Goal: Transaction & Acquisition: Purchase product/service

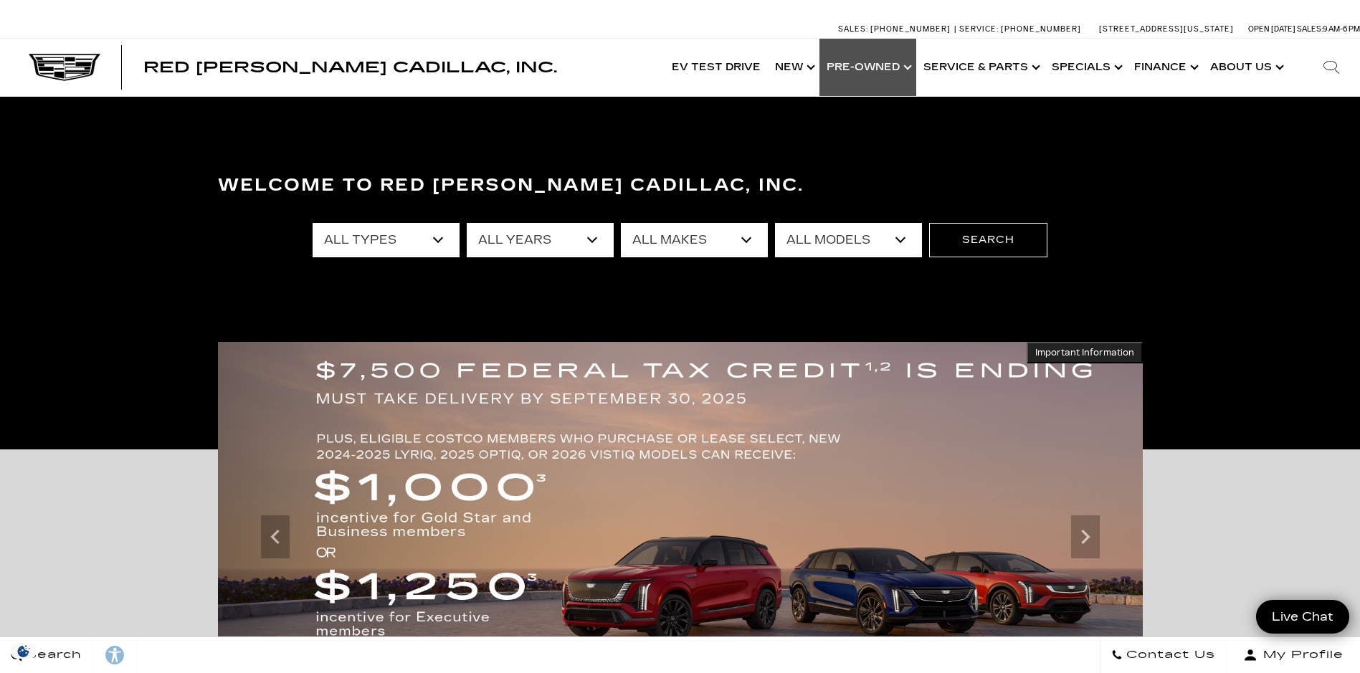
click at [898, 66] on link "Show Pre-Owned" at bounding box center [867, 67] width 97 height 57
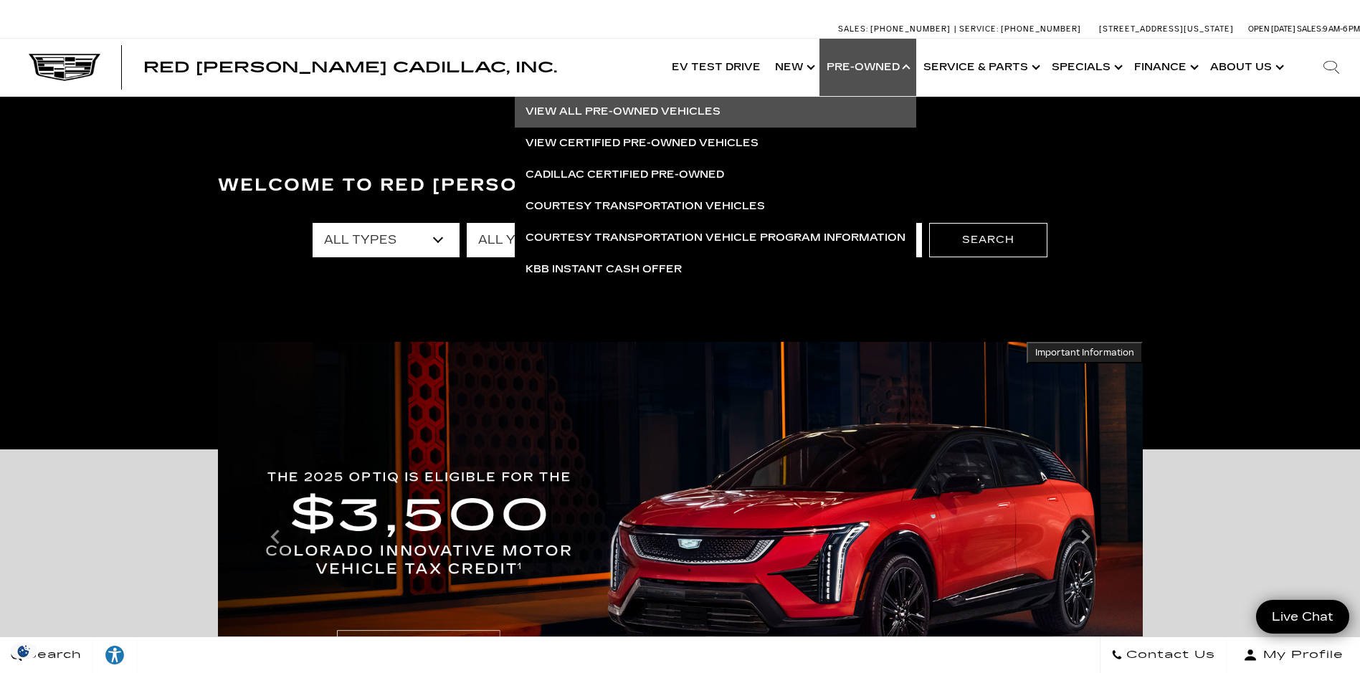
click at [642, 113] on link "View All Pre-Owned Vehicles" at bounding box center [715, 112] width 401 height 32
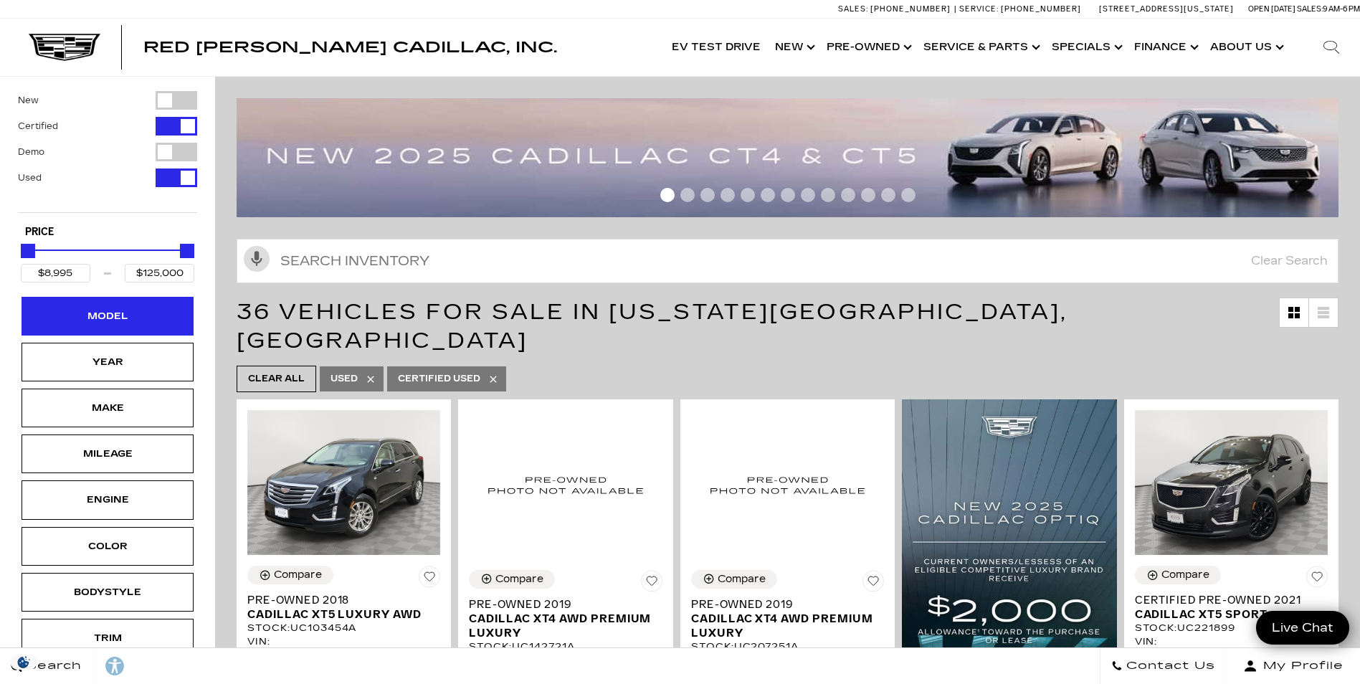
click at [133, 318] on div "Model" at bounding box center [108, 316] width 72 height 16
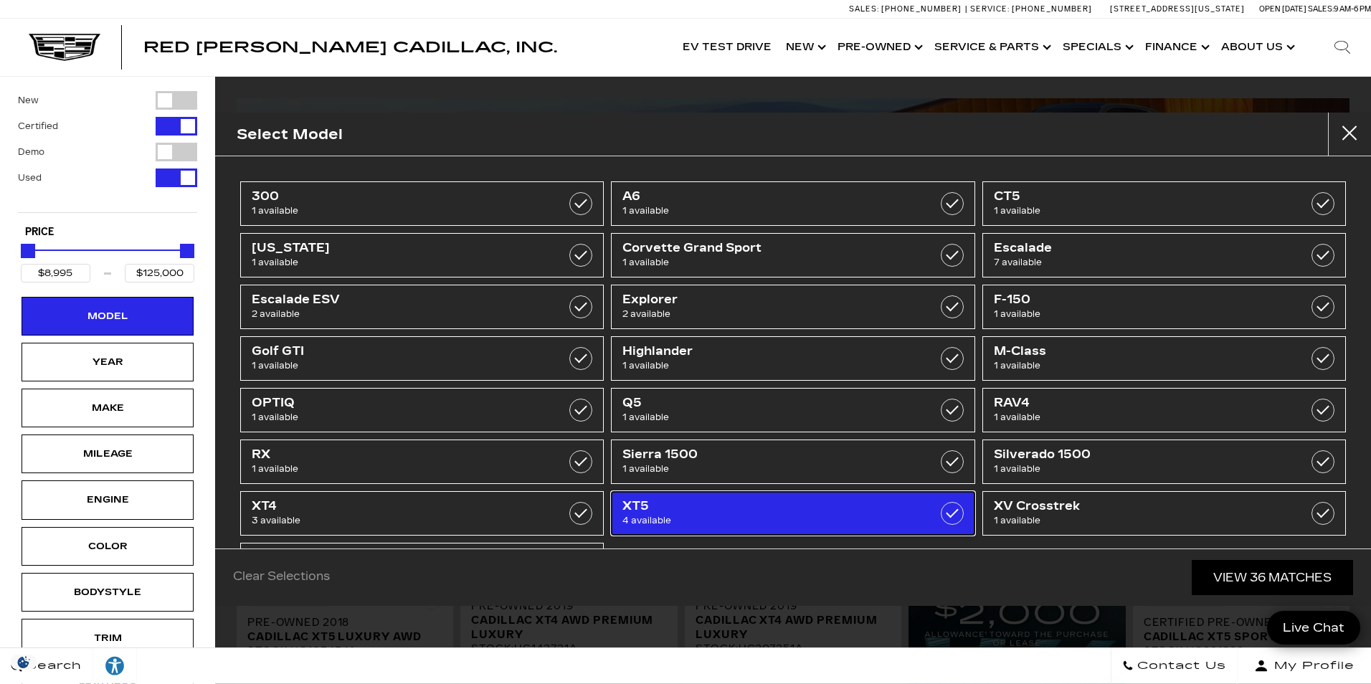
click at [669, 503] on span "XT5" at bounding box center [767, 506] width 290 height 14
type input "$25,000"
type input "$38,500"
checkbox input "true"
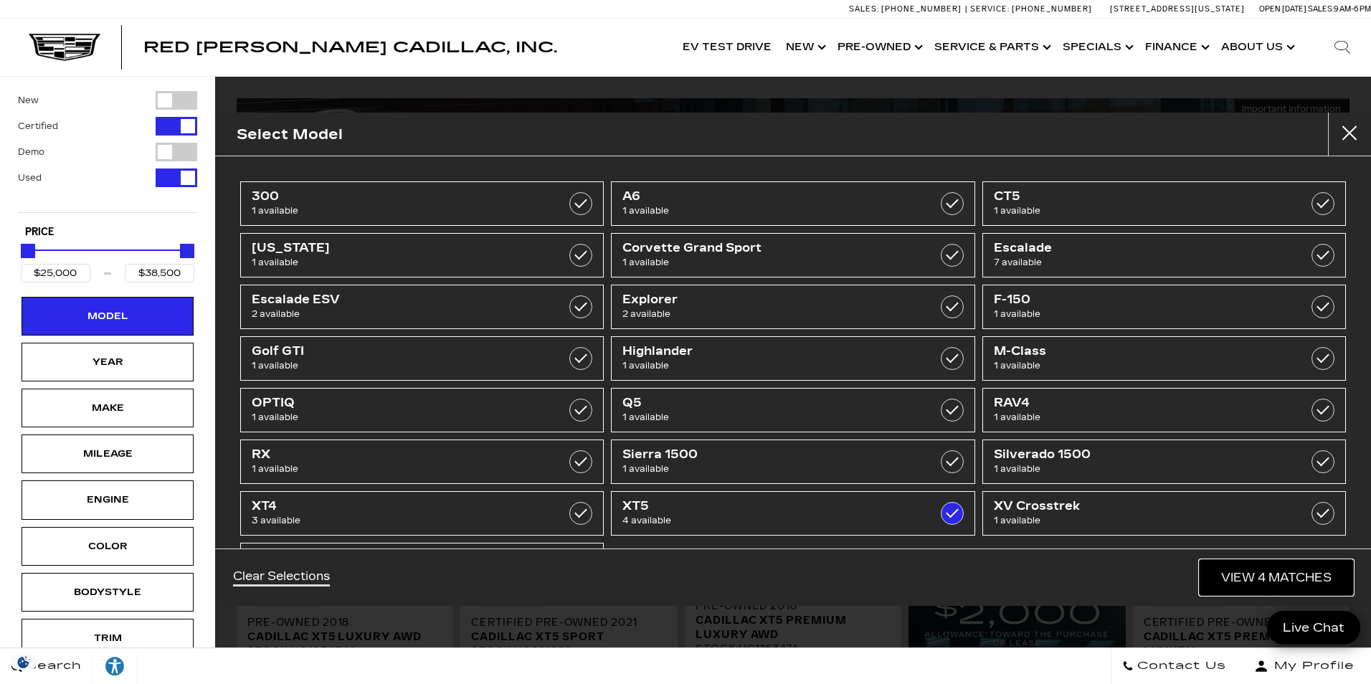
click at [1275, 573] on link "View 4 Matches" at bounding box center [1275, 577] width 153 height 35
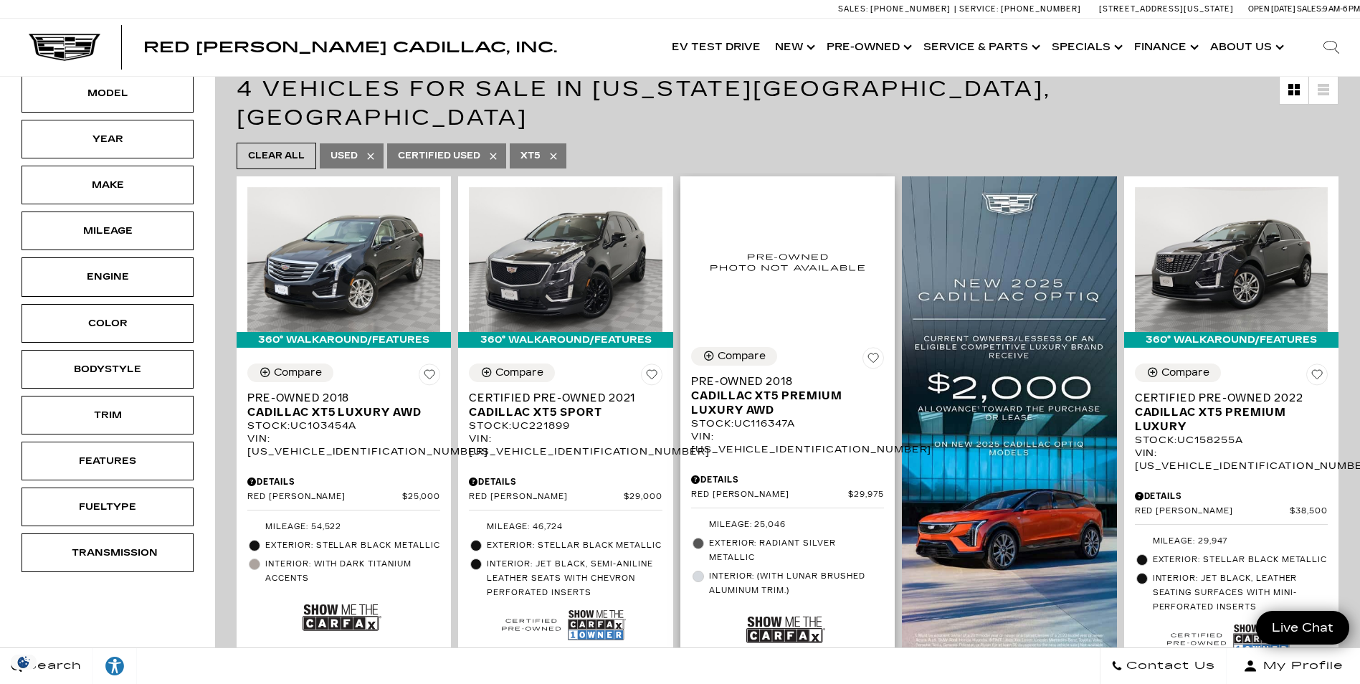
scroll to position [215, 0]
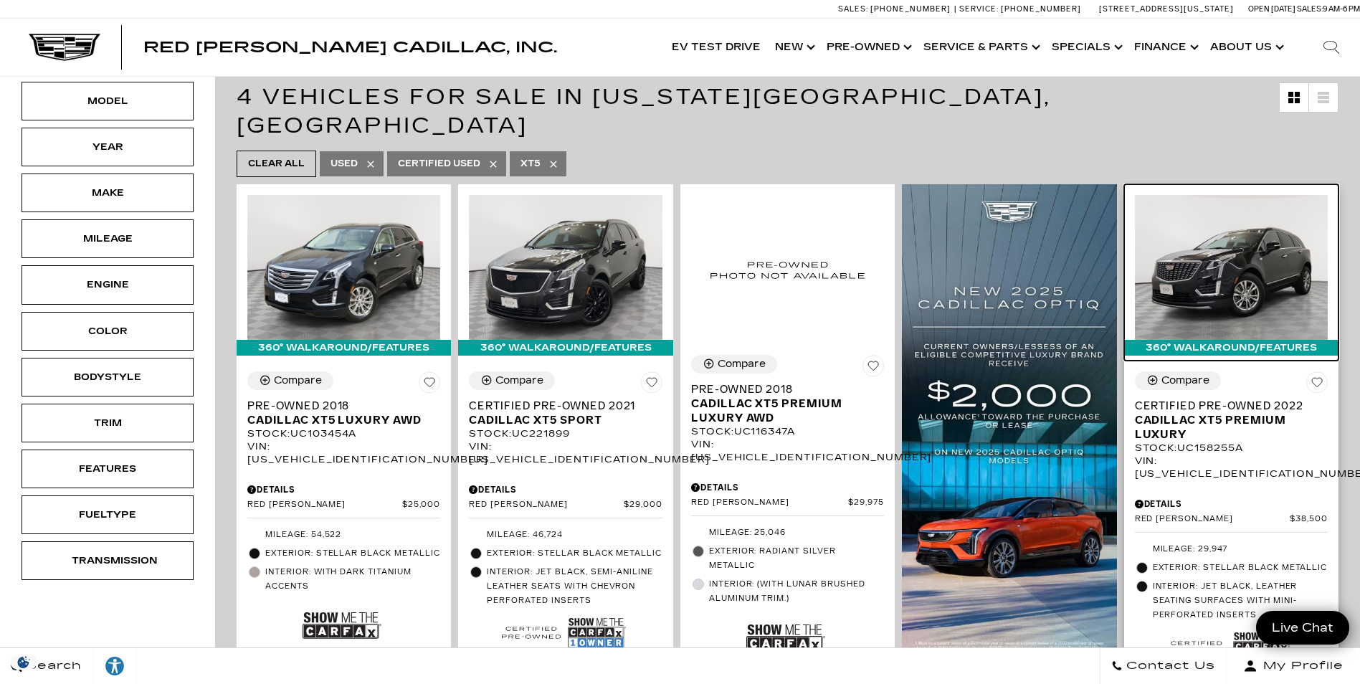
click at [1231, 265] on img at bounding box center [1231, 267] width 193 height 145
